Goal: Information Seeking & Learning: Learn about a topic

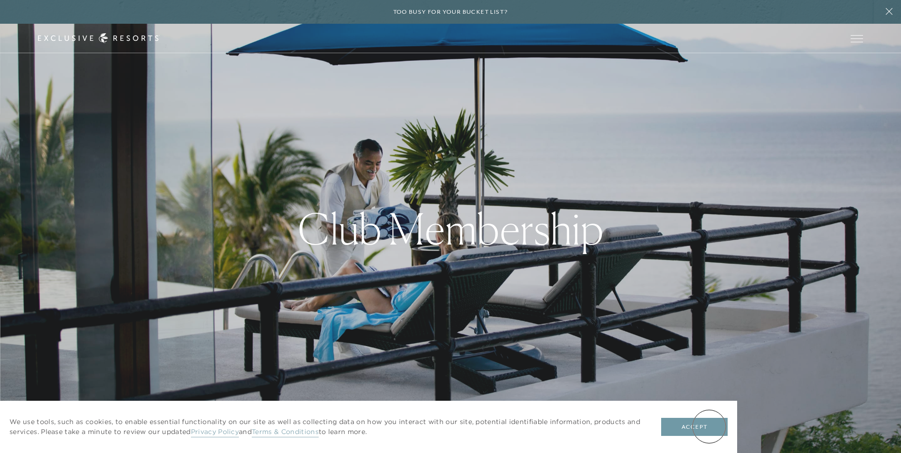
click at [709, 426] on button "Accept" at bounding box center [694, 427] width 66 height 18
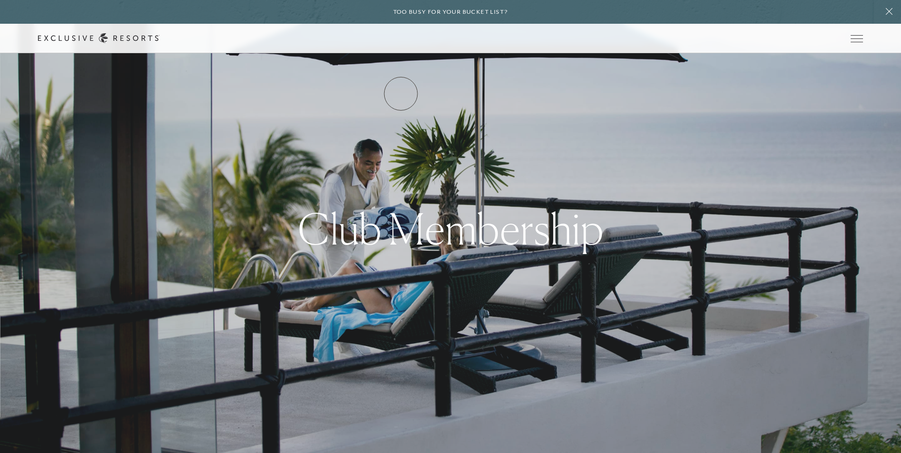
click at [0, 0] on link "Residence Collection" at bounding box center [0, 0] width 0 height 0
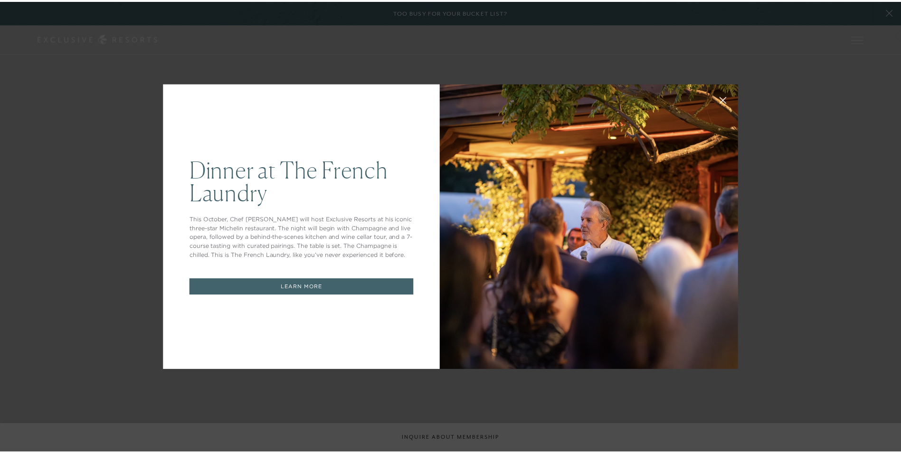
click at [303, 289] on link "LEARN MORE" at bounding box center [304, 288] width 226 height 17
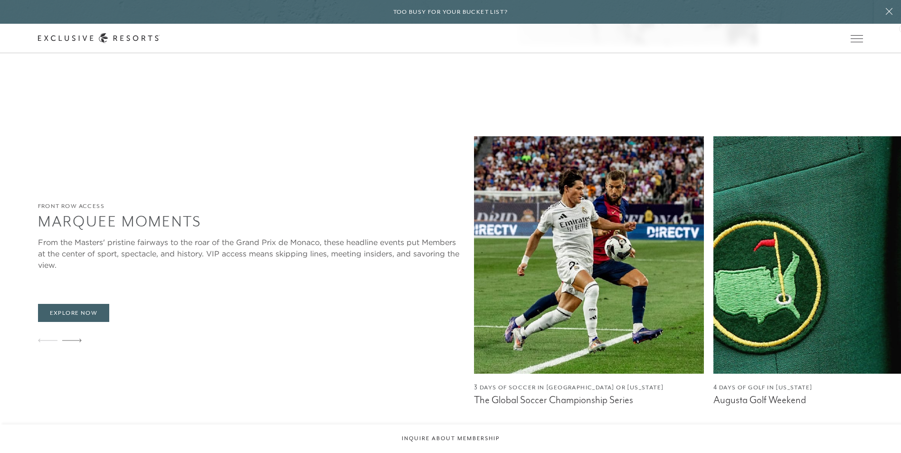
scroll to position [751, 0]
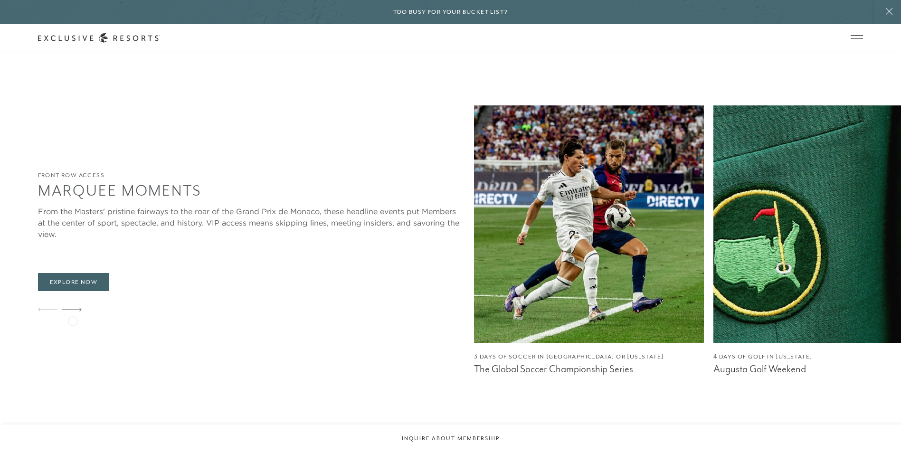
click at [73, 312] on icon at bounding box center [71, 310] width 19 height 4
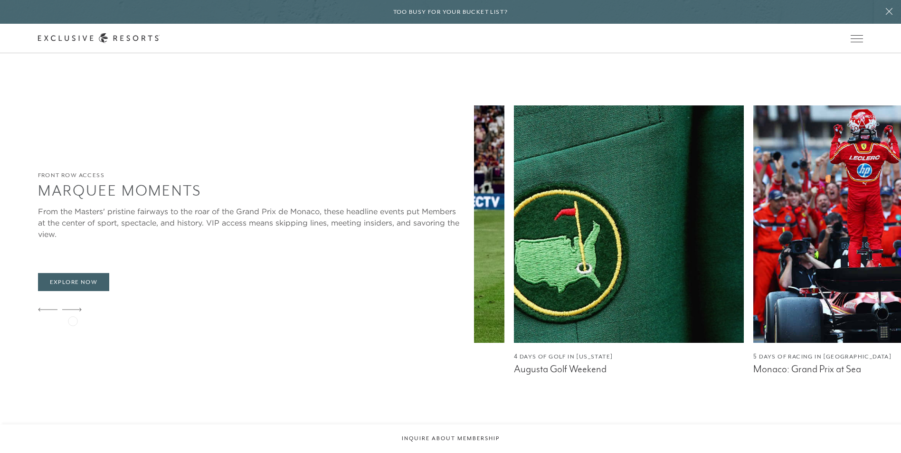
click at [73, 312] on icon at bounding box center [71, 310] width 19 height 4
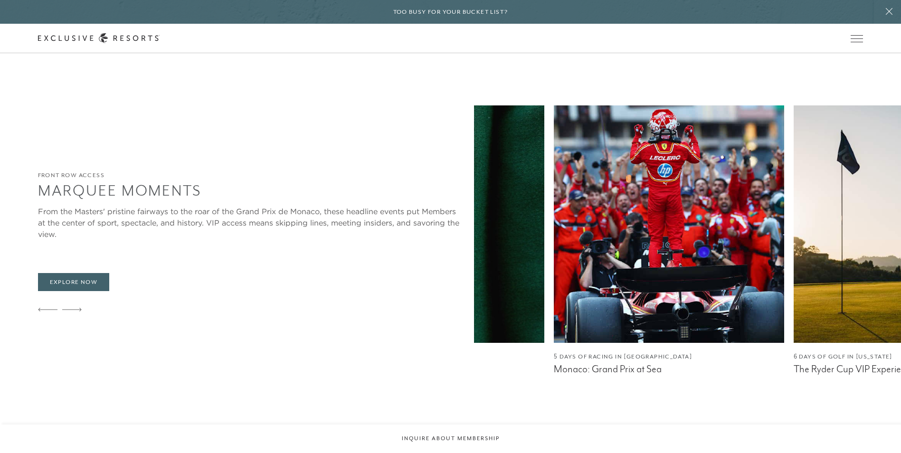
click at [73, 312] on icon at bounding box center [71, 310] width 19 height 4
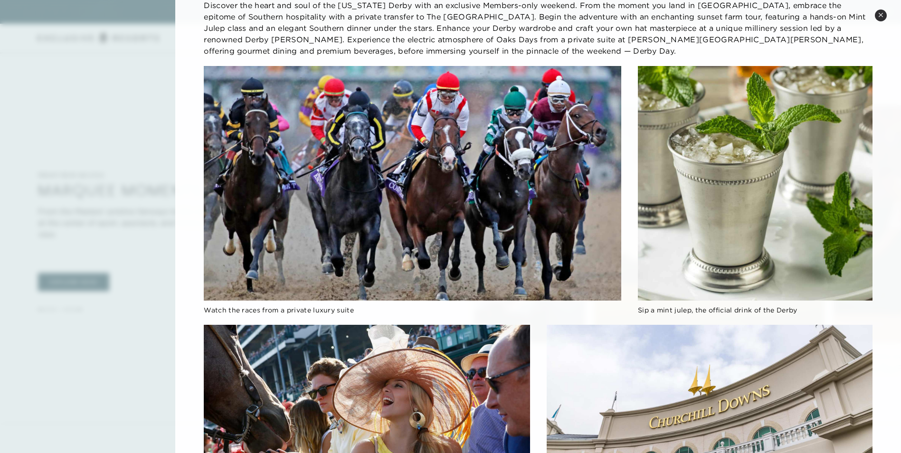
scroll to position [0, 0]
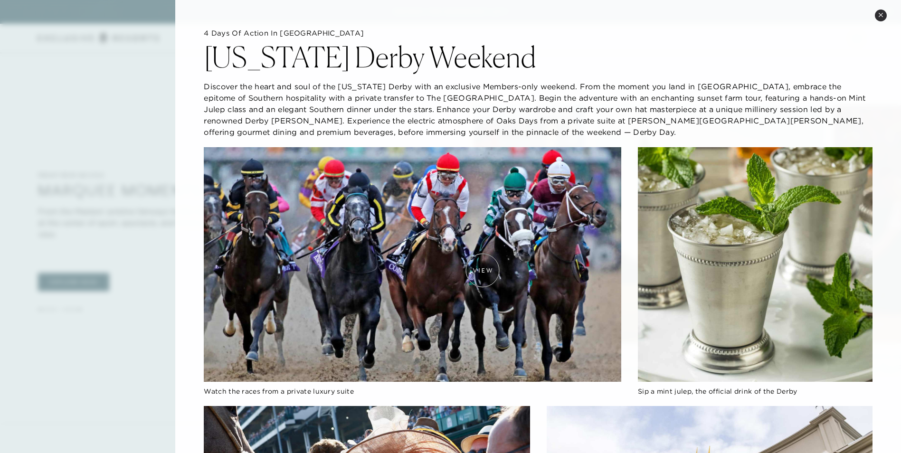
click at [483, 270] on img at bounding box center [412, 264] width 417 height 235
click at [882, 14] on icon at bounding box center [881, 15] width 4 height 4
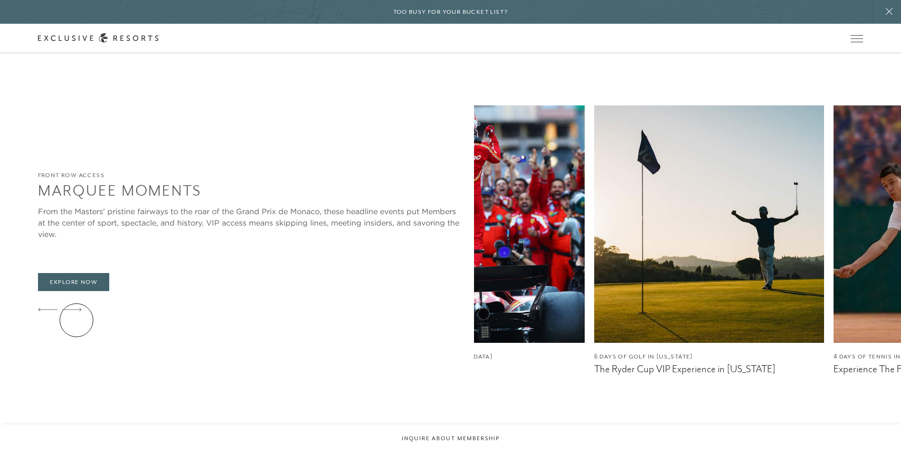
click at [76, 312] on icon at bounding box center [71, 310] width 19 height 4
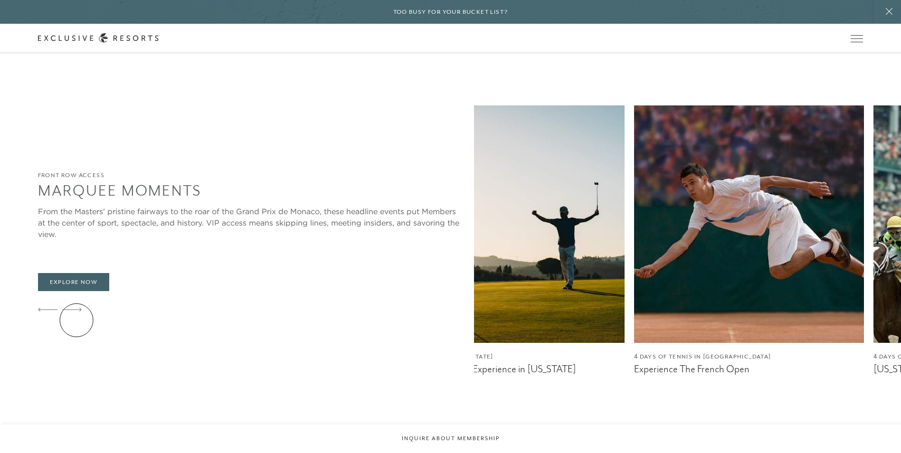
click at [76, 312] on icon at bounding box center [71, 310] width 19 height 4
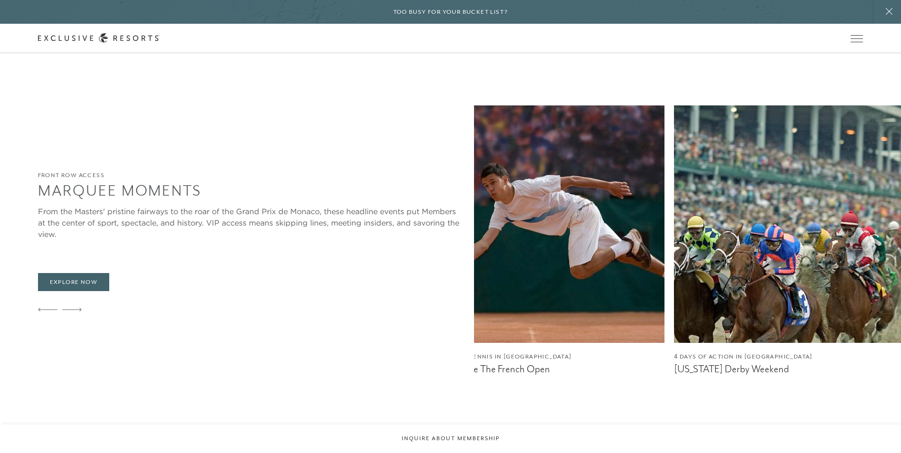
click at [76, 312] on icon at bounding box center [71, 310] width 19 height 4
